Goal: Task Accomplishment & Management: Use online tool/utility

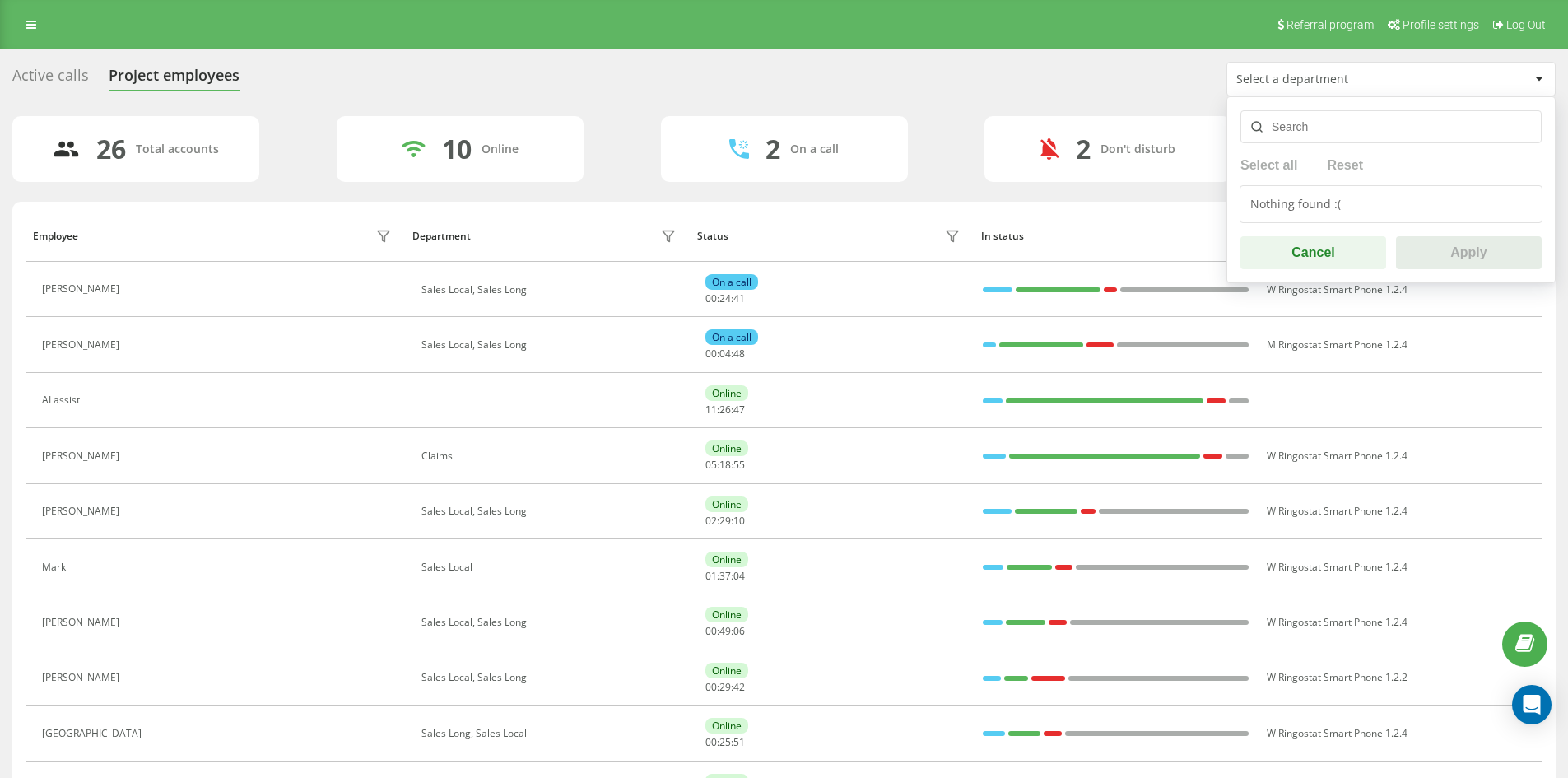
click at [1293, 77] on div "Select a department" at bounding box center [1335, 79] width 197 height 14
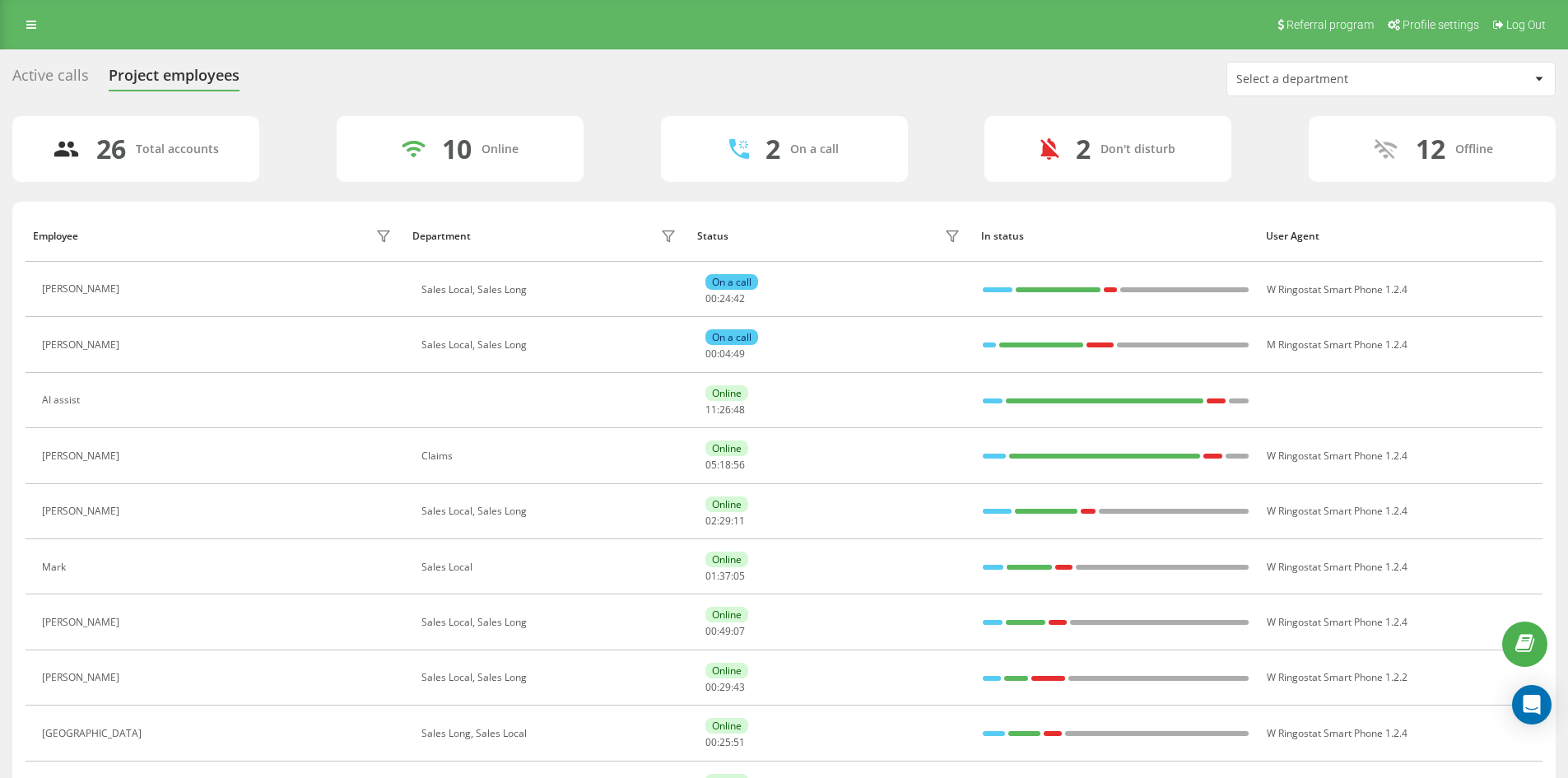
click at [1302, 82] on div "Select a department" at bounding box center [1335, 79] width 197 height 14
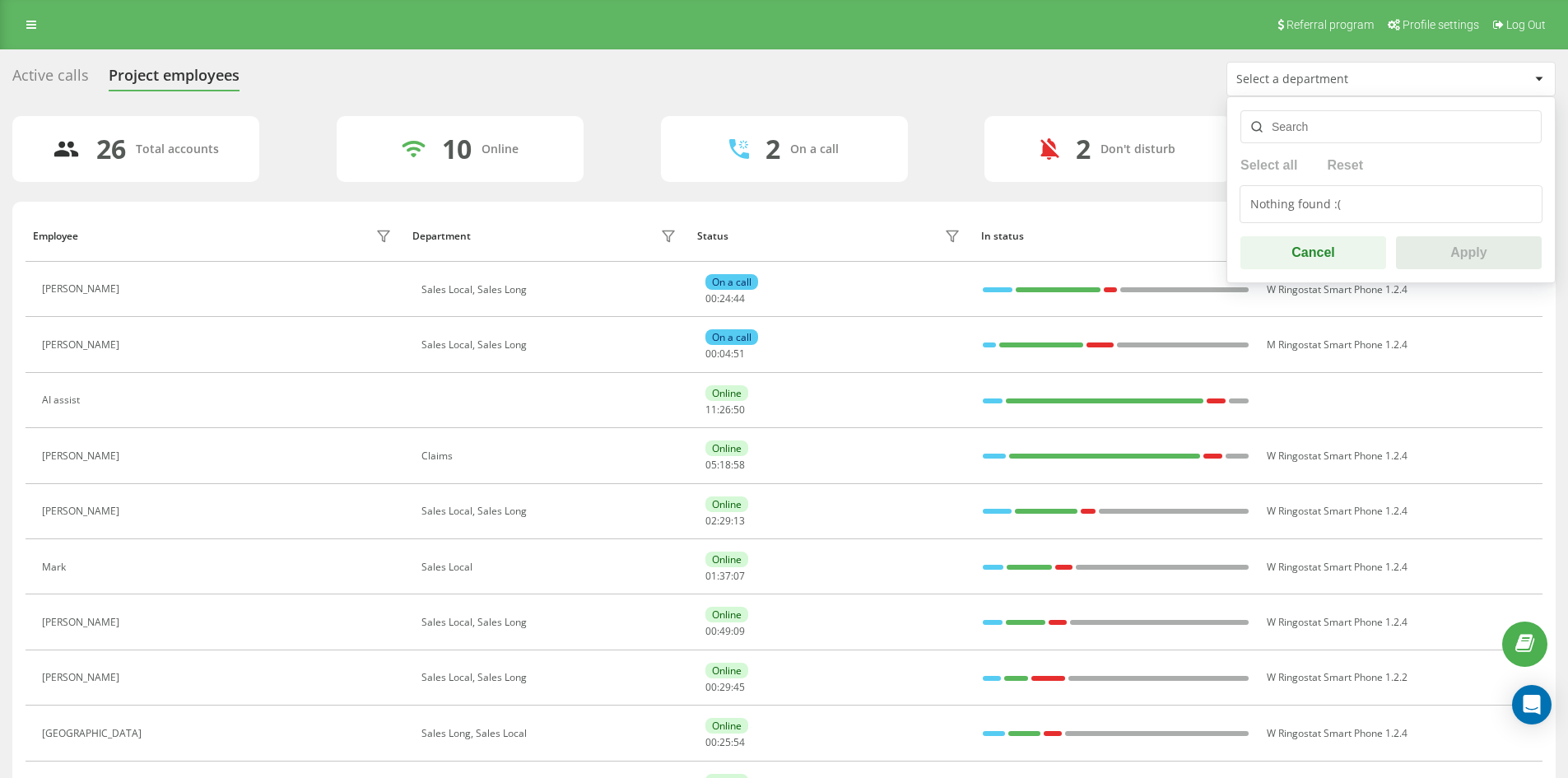
click at [1302, 145] on div "Select all Reset Nothing found :( Cancel Apply" at bounding box center [1391, 190] width 330 height 187
click at [1295, 119] on input "text" at bounding box center [1391, 127] width 301 height 33
click at [1322, 205] on div "Nothing found :(" at bounding box center [1391, 204] width 303 height 38
click at [1325, 245] on button "Cancel" at bounding box center [1313, 252] width 146 height 33
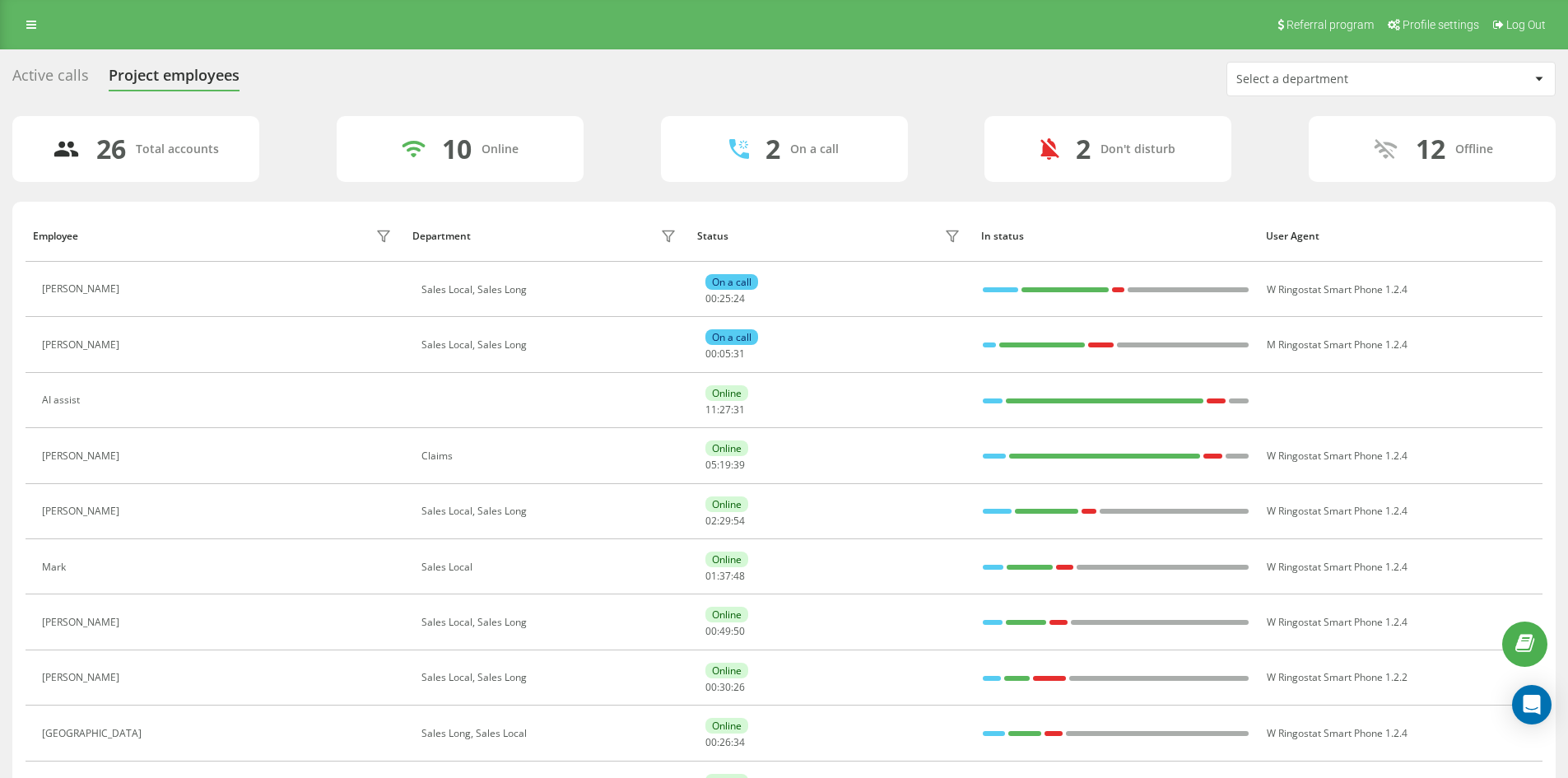
click at [1300, 85] on div "Select a department" at bounding box center [1335, 79] width 197 height 14
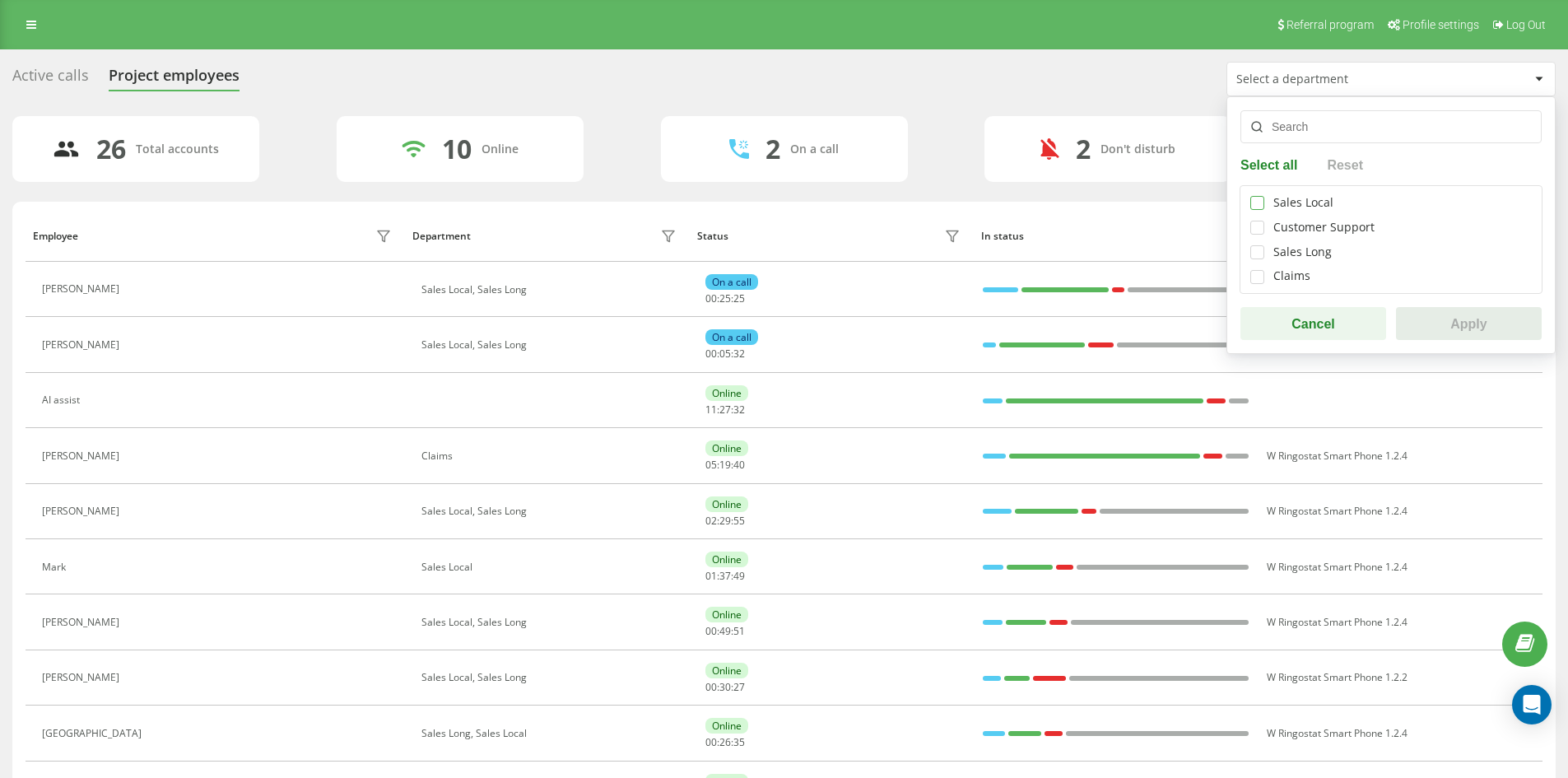
click at [1260, 196] on label at bounding box center [1257, 196] width 14 height 0
checkbox input "true"
click at [1259, 245] on label at bounding box center [1257, 245] width 14 height 0
checkbox input "true"
click at [1443, 329] on button "Apply" at bounding box center [1468, 323] width 146 height 33
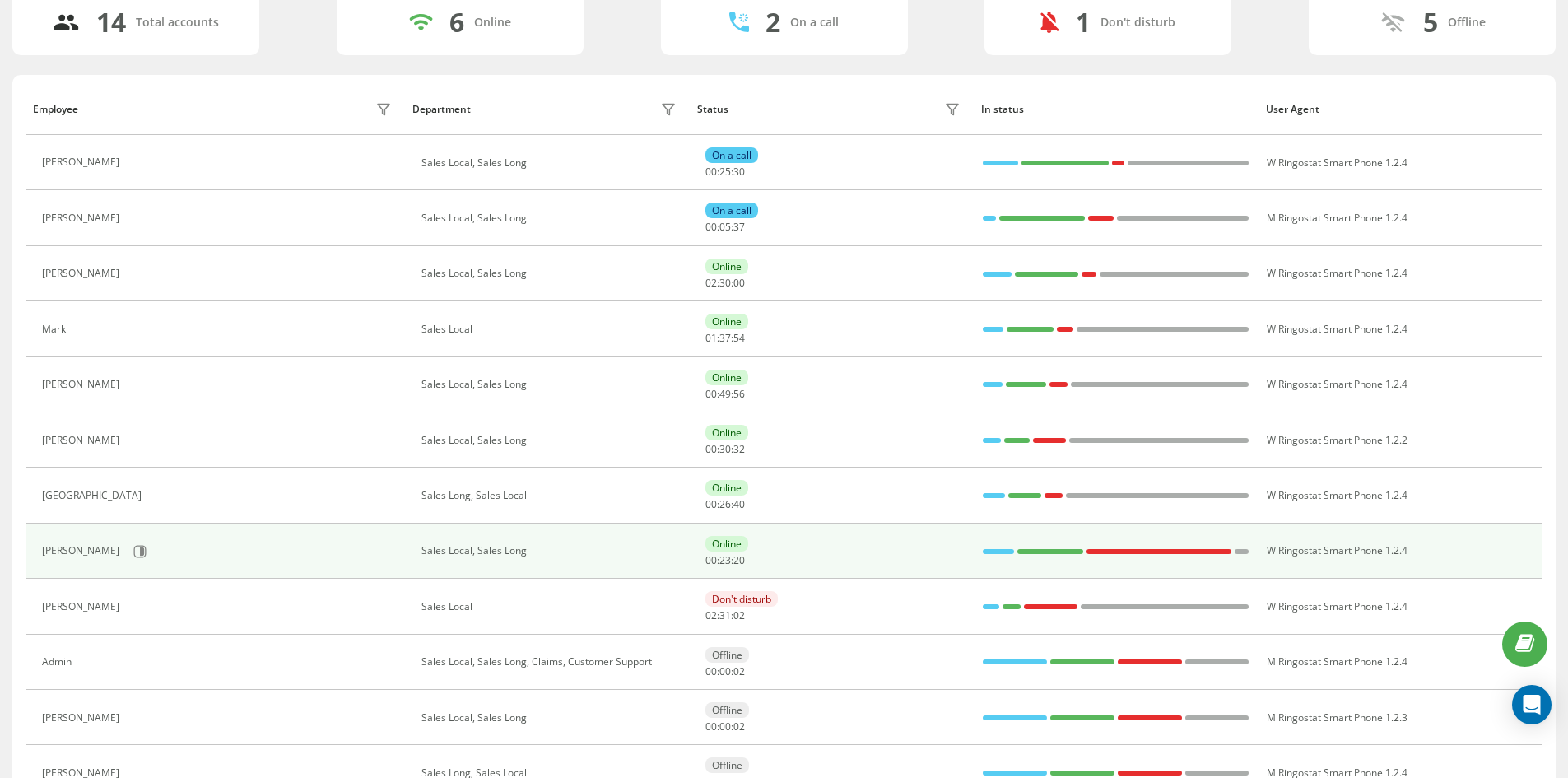
scroll to position [165, 0]
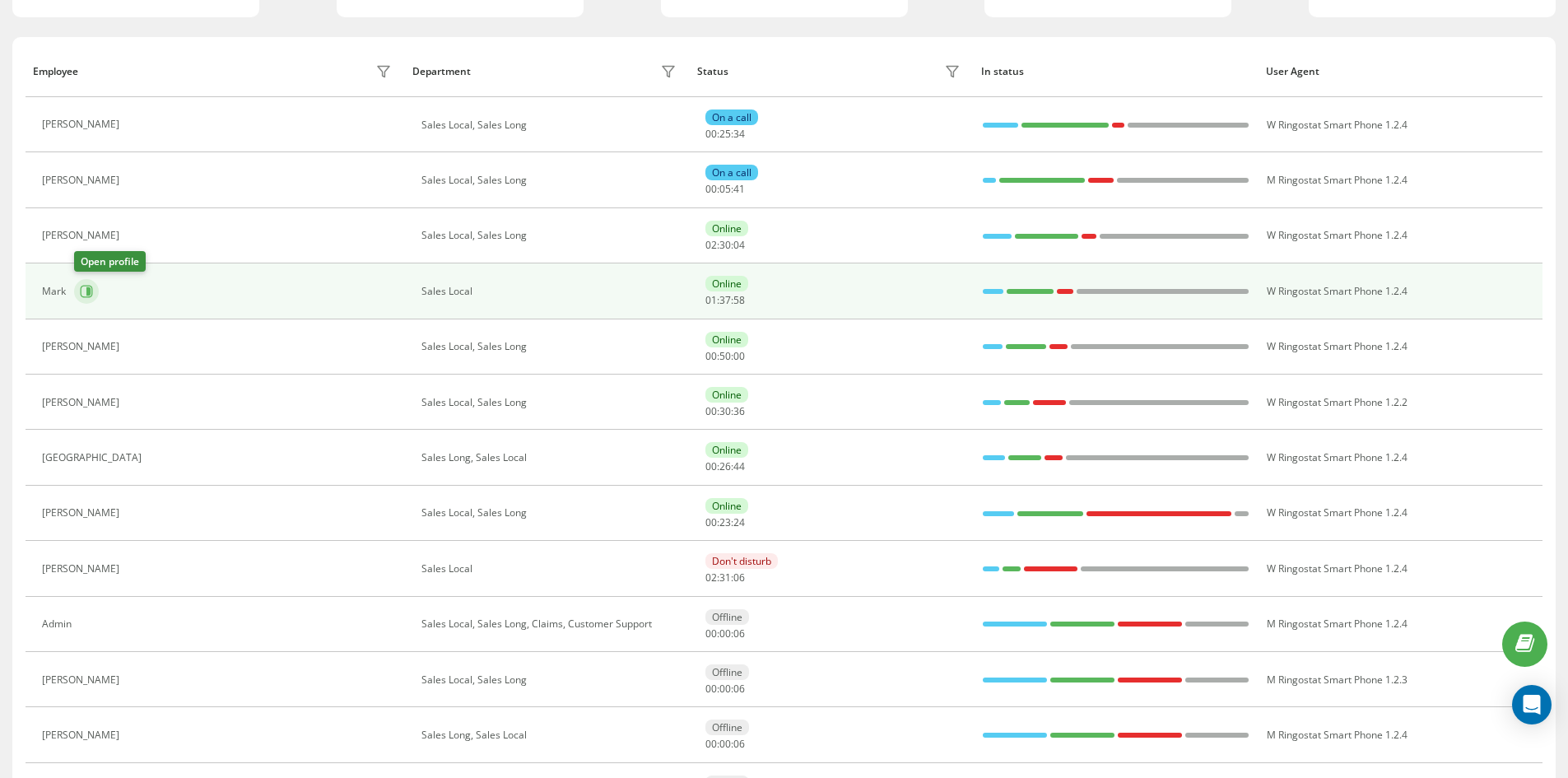
click at [84, 297] on icon at bounding box center [87, 290] width 12 height 12
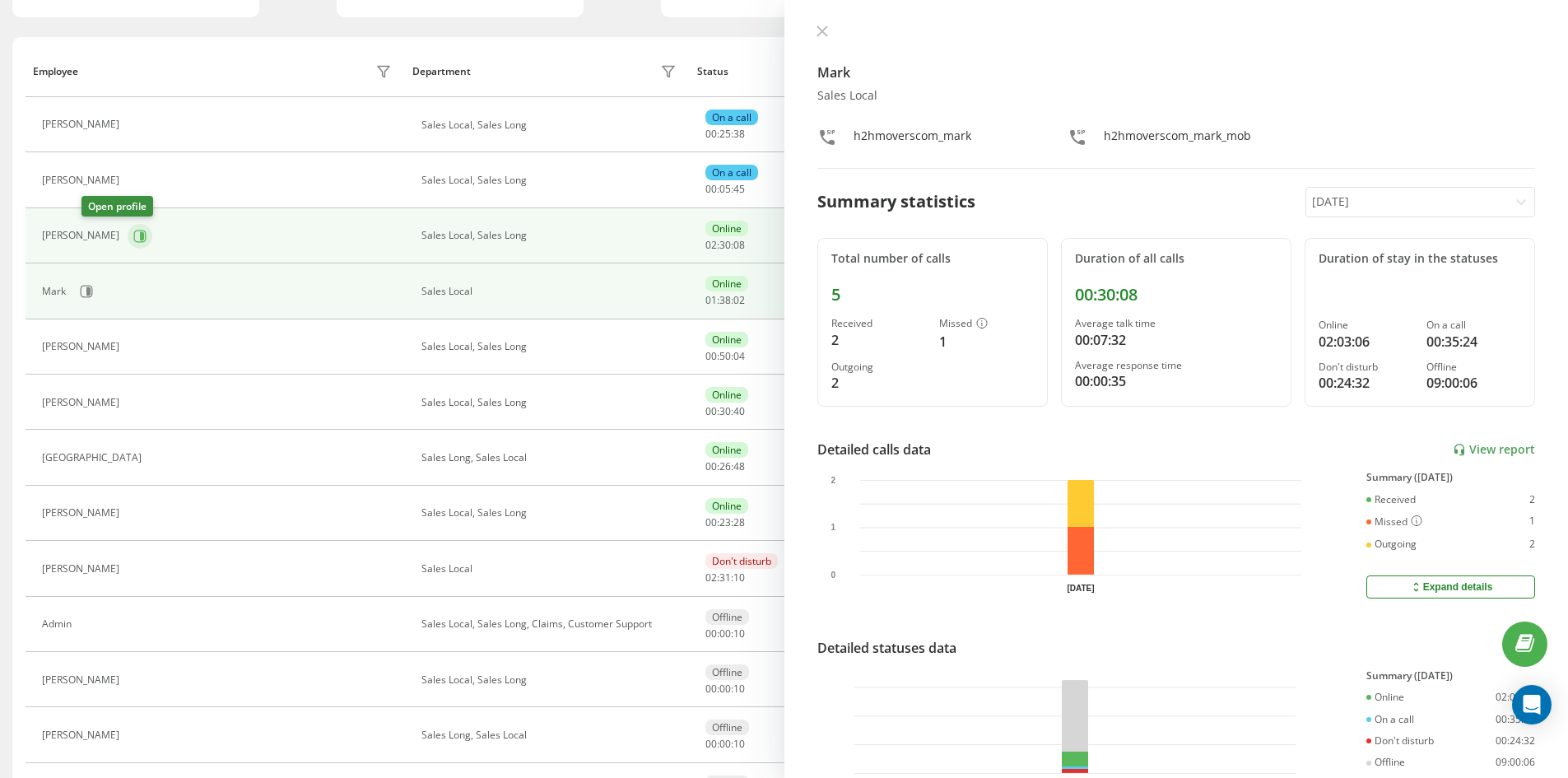
click at [133, 238] on icon at bounding box center [140, 236] width 13 height 13
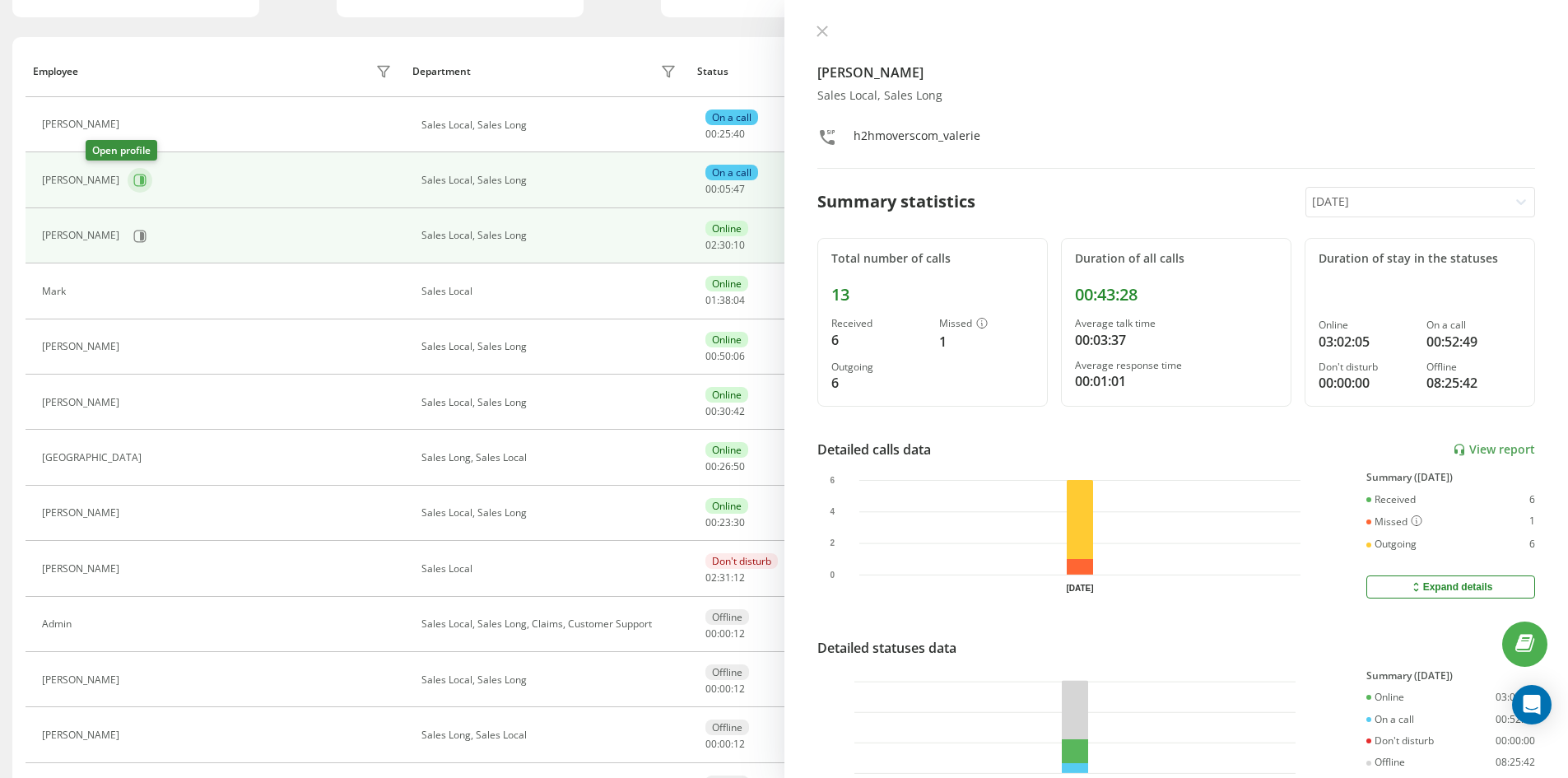
click at [133, 179] on icon at bounding box center [140, 180] width 13 height 13
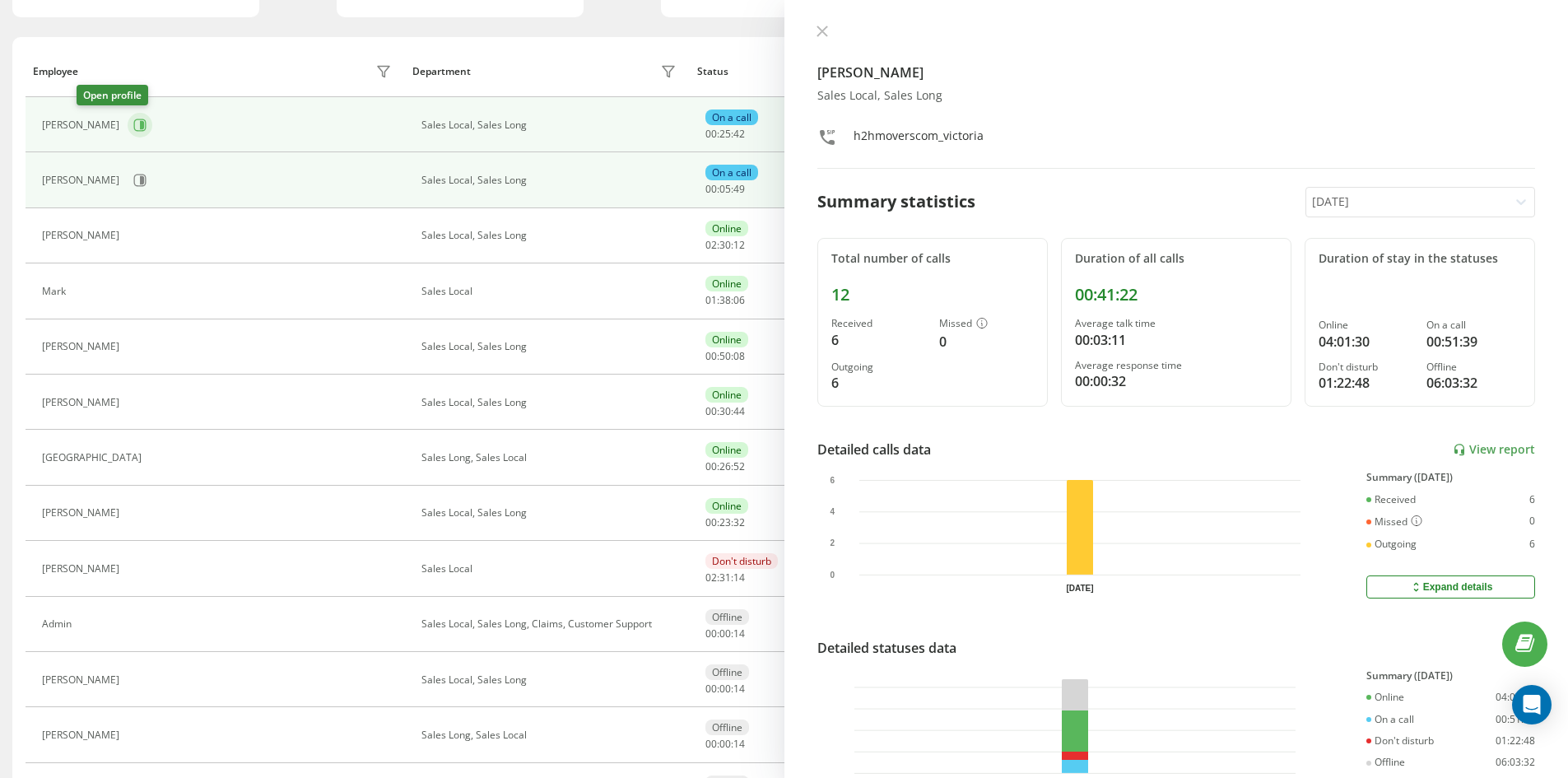
click at [133, 130] on icon at bounding box center [140, 125] width 13 height 13
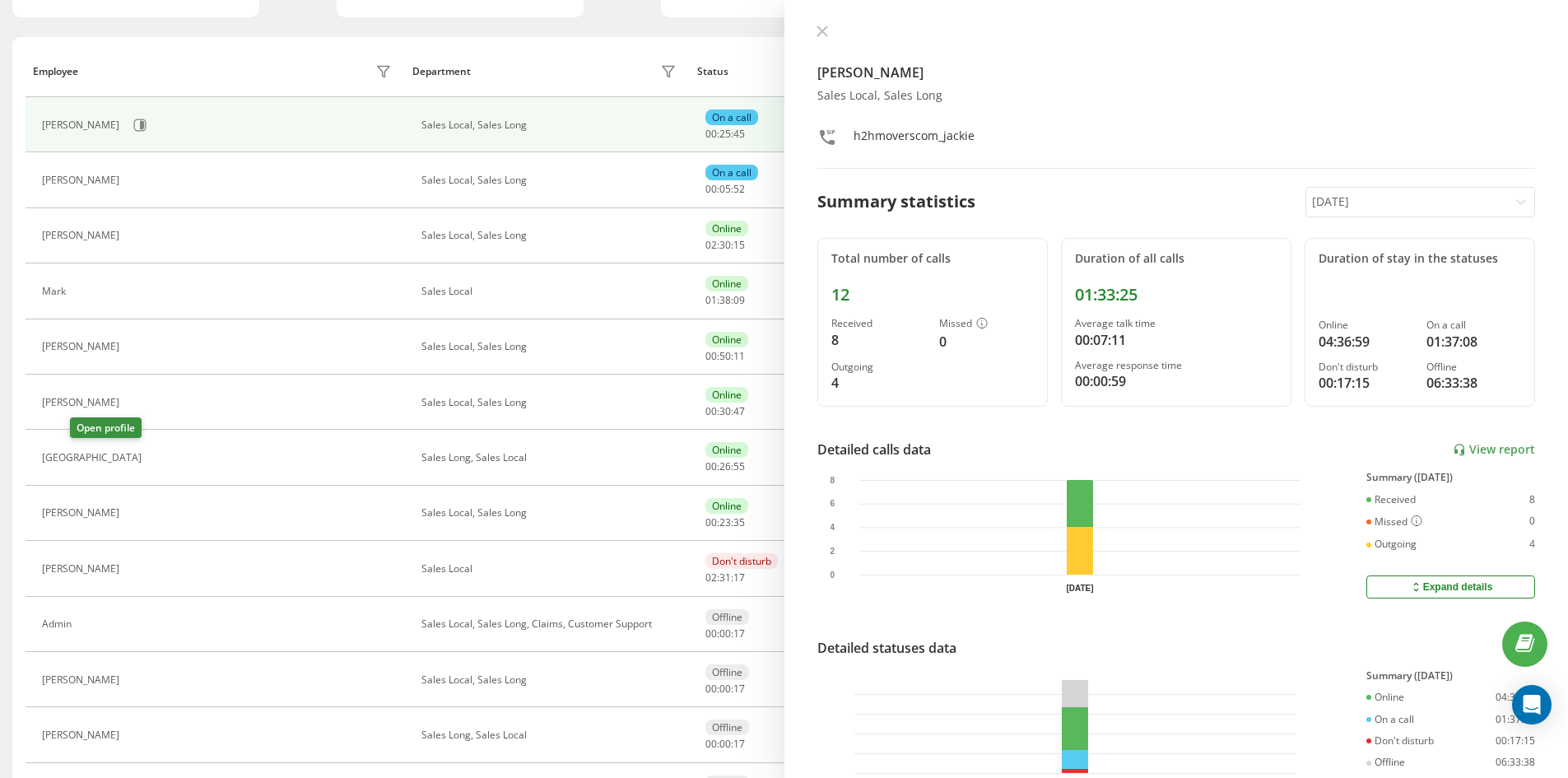
click at [153, 458] on icon at bounding box center [160, 458] width 13 height 13
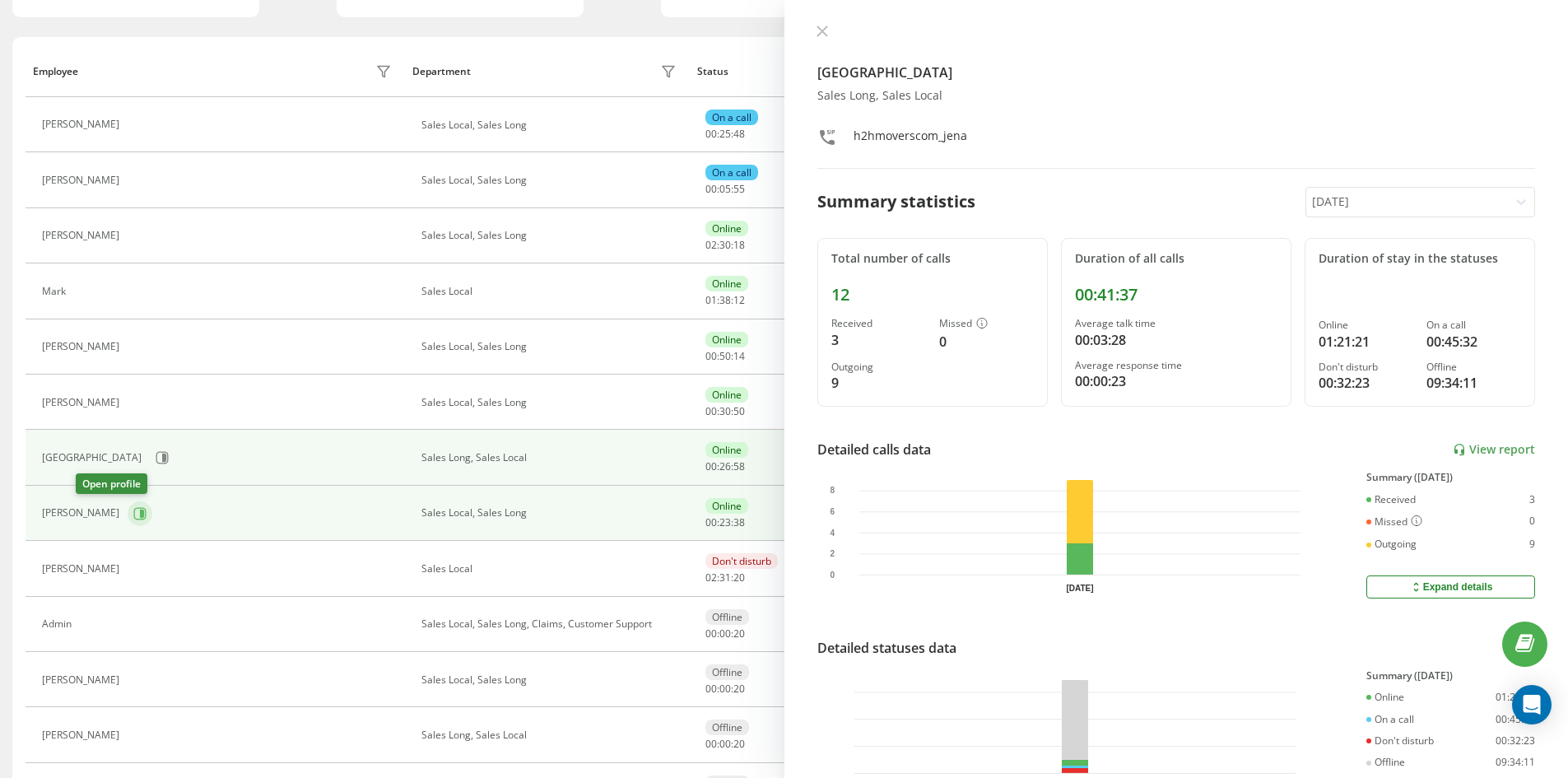
click at [128, 520] on button at bounding box center [140, 513] width 25 height 25
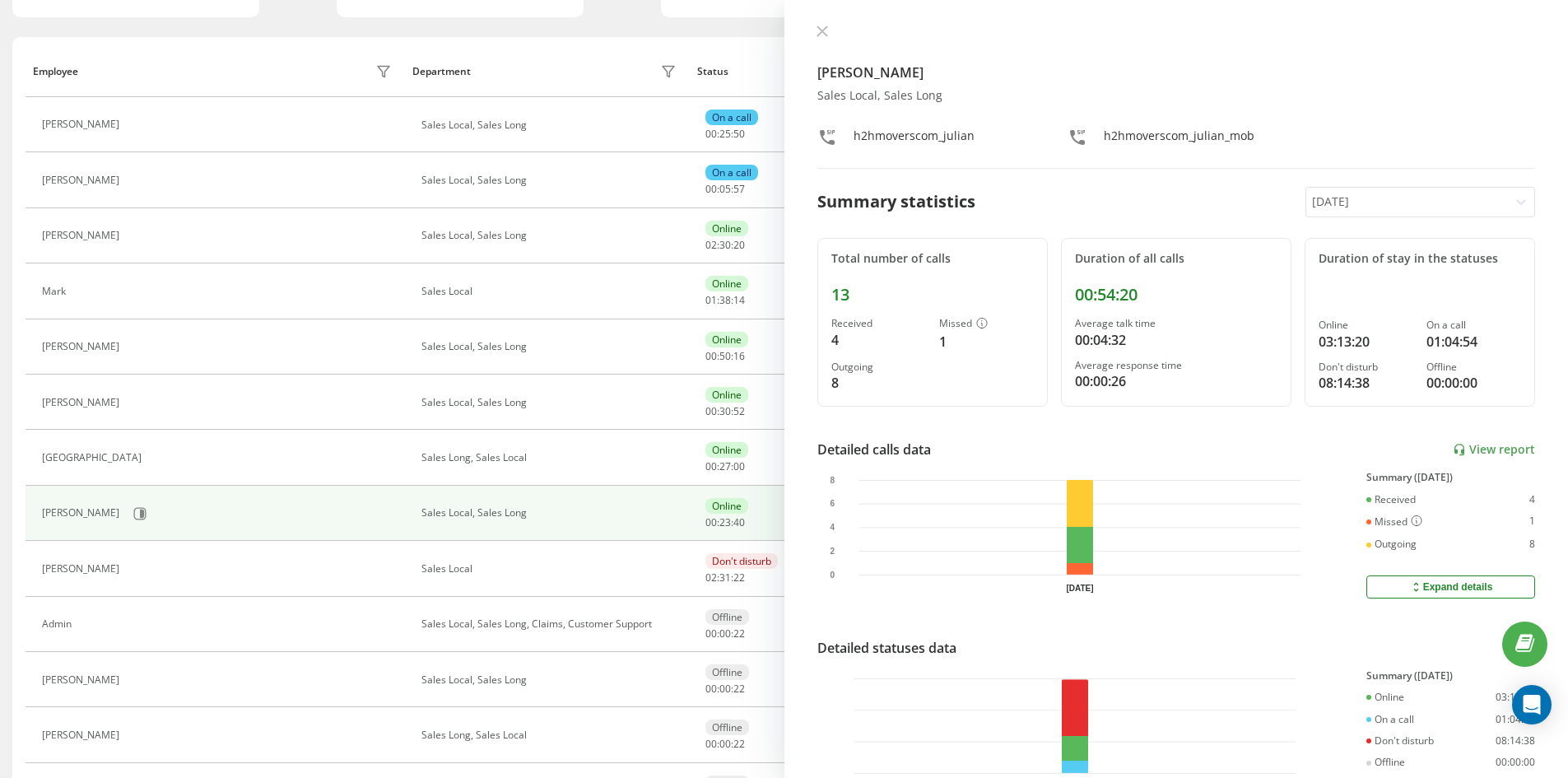
click at [820, 23] on div "[PERSON_NAME] Local, Sales Long h2hmoverscom_julian h2hmoverscom_julian_mob Sum…" at bounding box center [1176, 389] width 784 height 778
click at [827, 30] on icon at bounding box center [822, 31] width 11 height 11
